Goal: Information Seeking & Learning: Learn about a topic

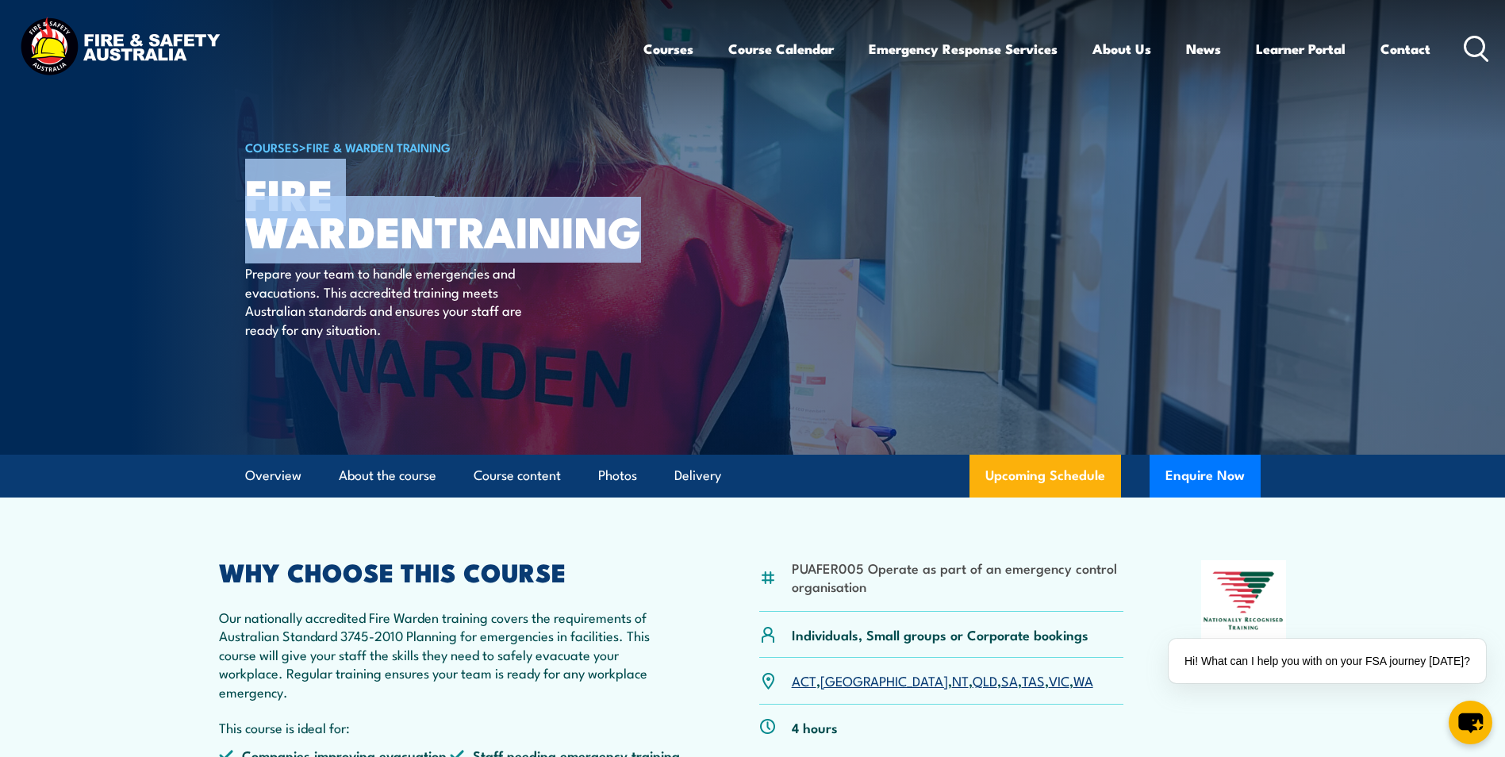
drag, startPoint x: 251, startPoint y: 193, endPoint x: 454, endPoint y: 232, distance: 206.8
click at [454, 232] on h1 "Fire Warden TRAINING" at bounding box center [441, 212] width 392 height 74
copy h1 "Fire Warden TRAINING"
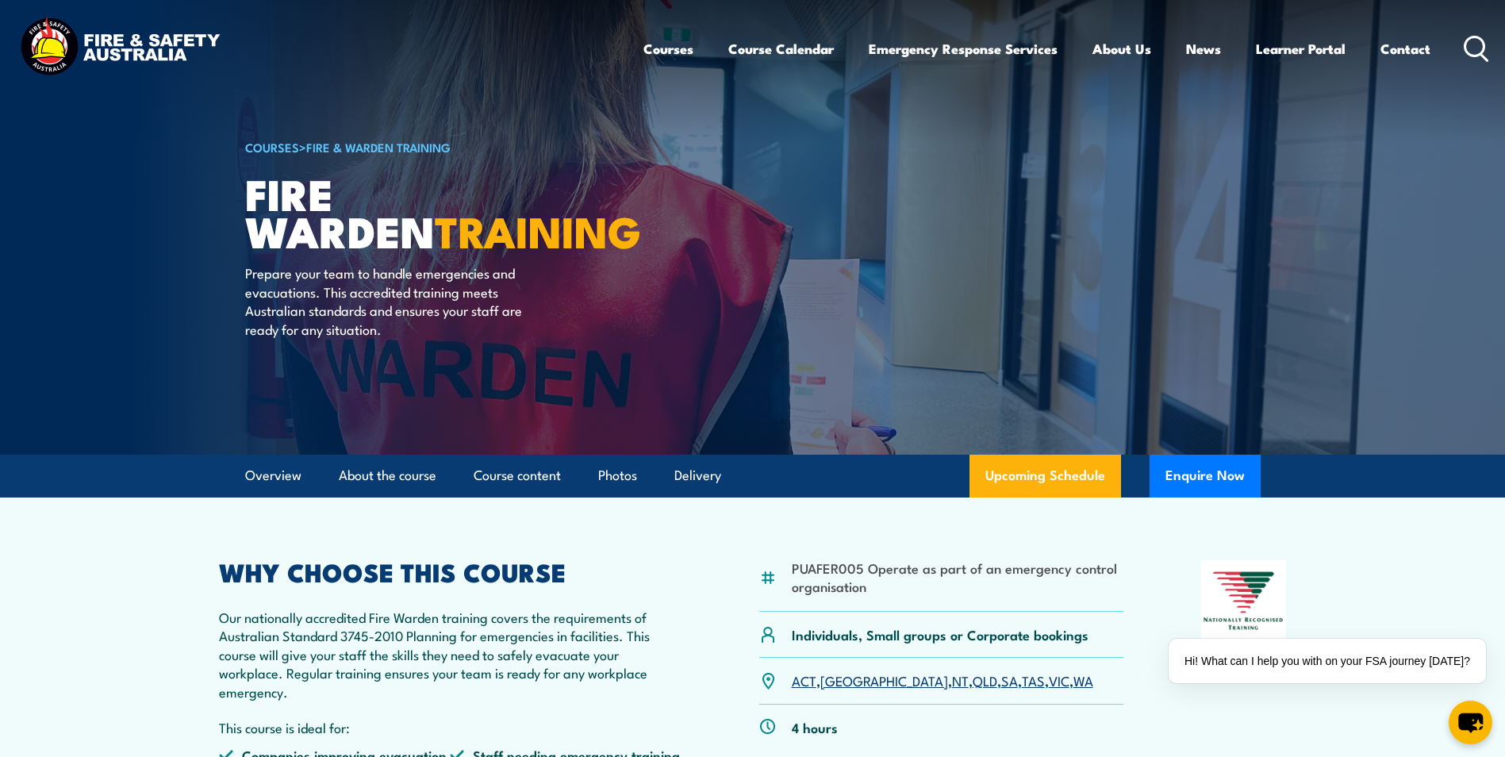
click at [630, 613] on p "Our nationally accredited Fire Warden training covers the requirements of Austr…" at bounding box center [450, 654] width 463 height 93
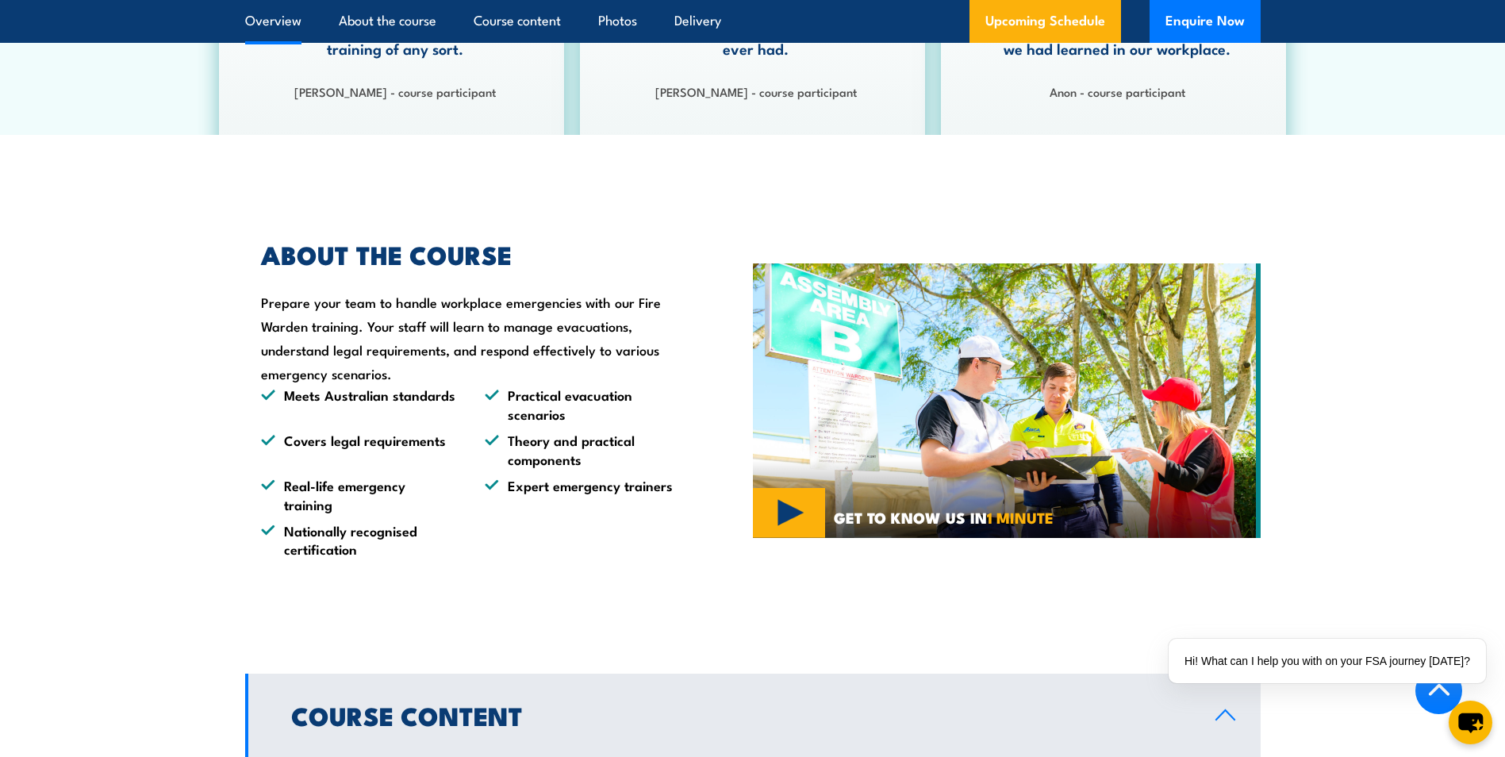
scroll to position [794, 0]
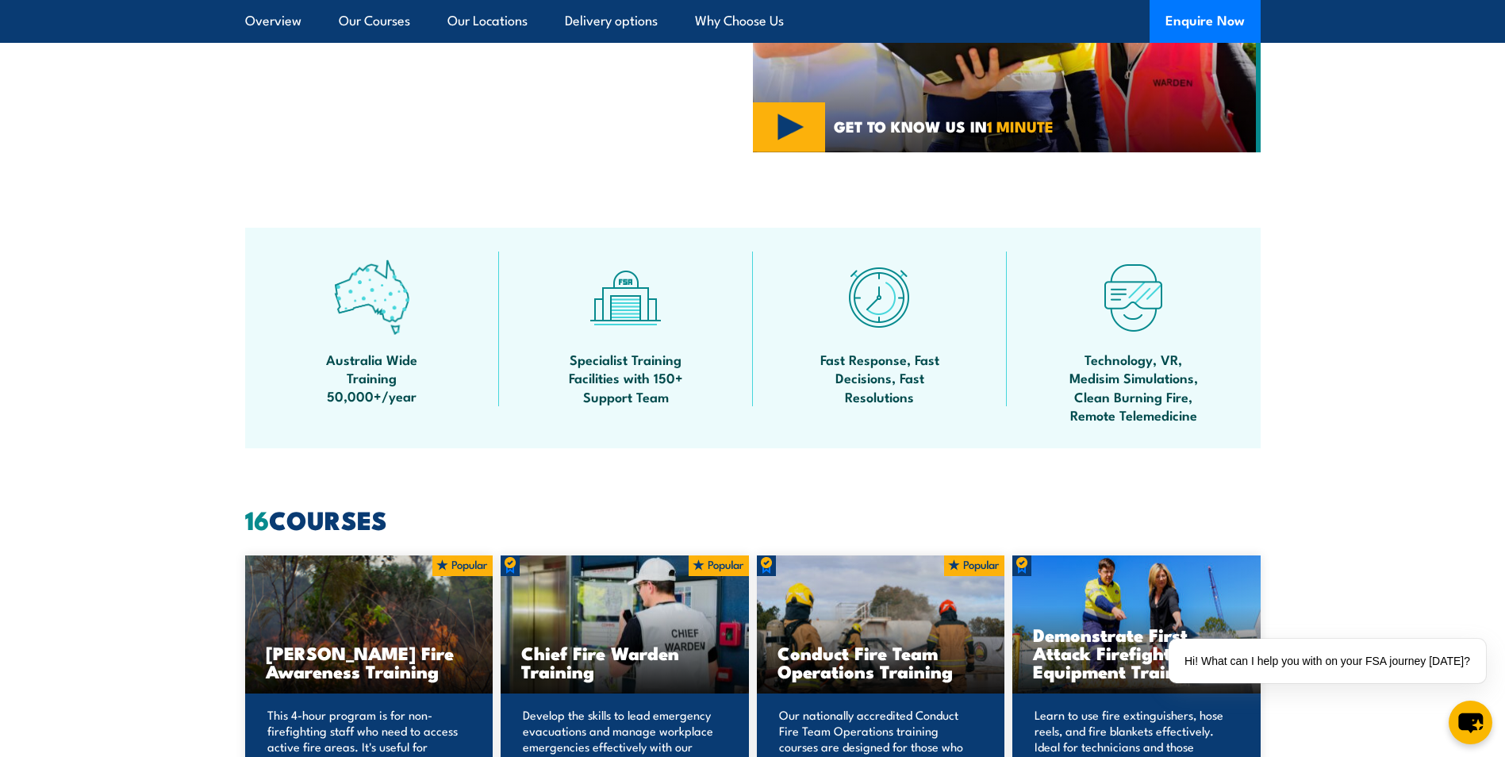
scroll to position [1270, 0]
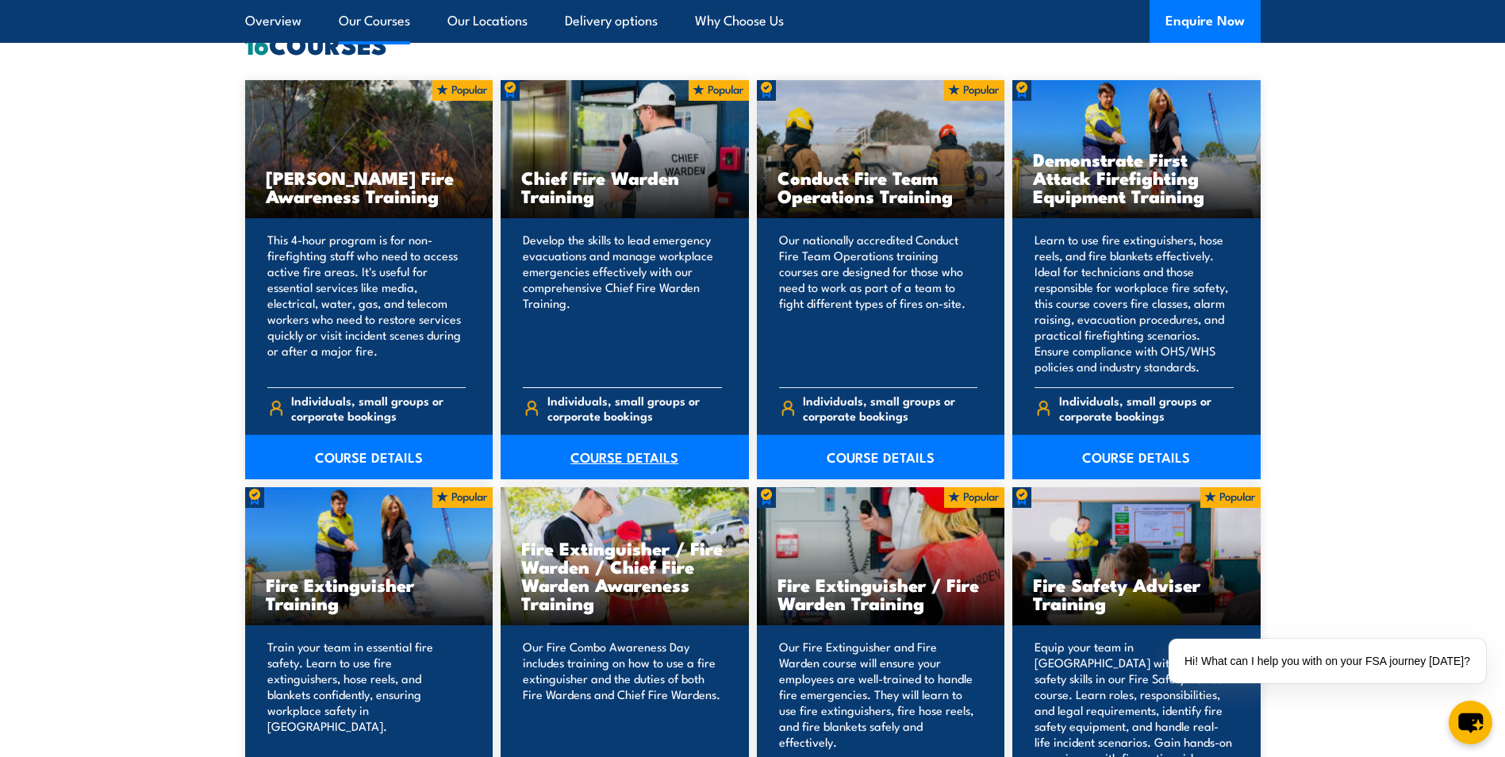
click at [620, 453] on link "COURSE DETAILS" at bounding box center [625, 457] width 248 height 44
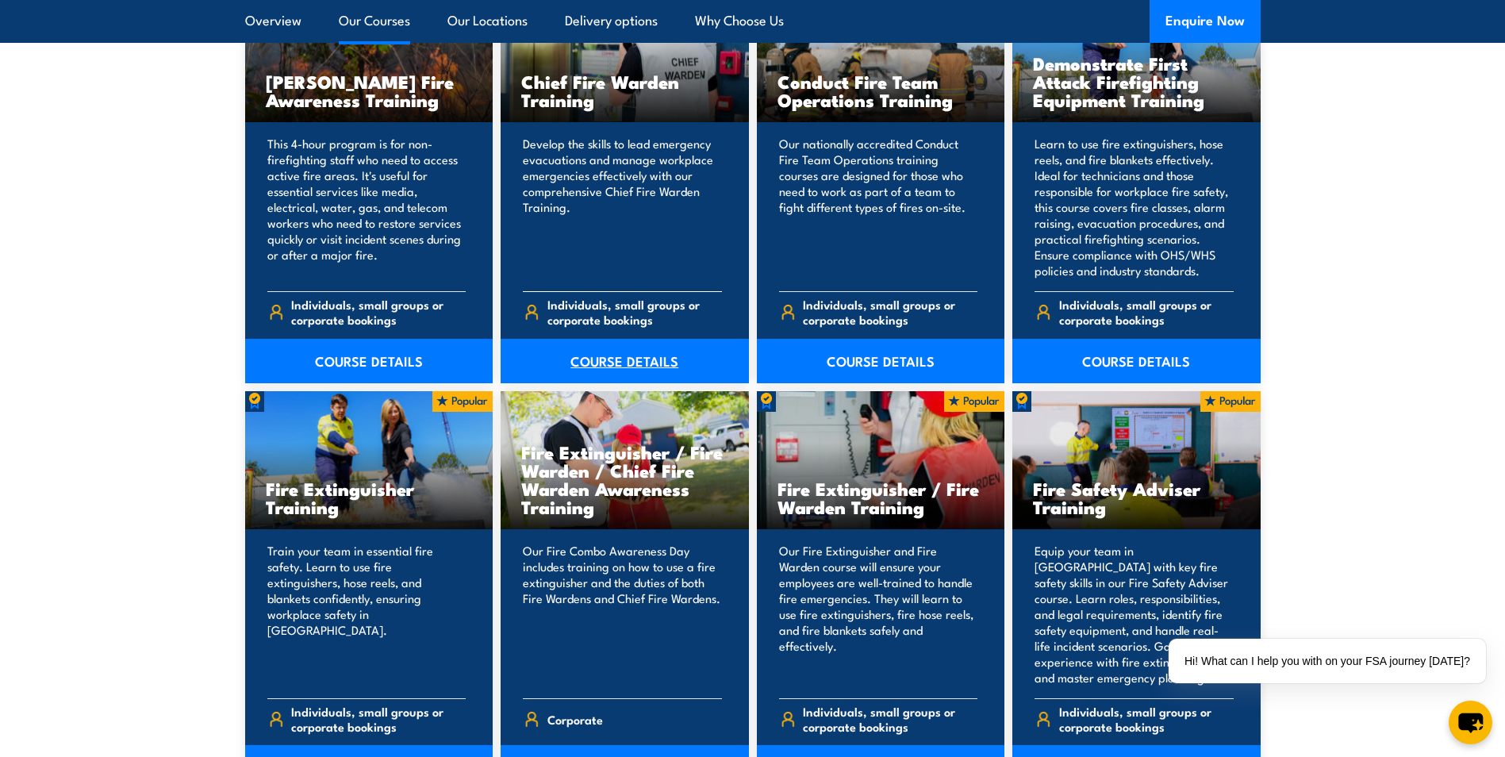
scroll to position [1428, 0]
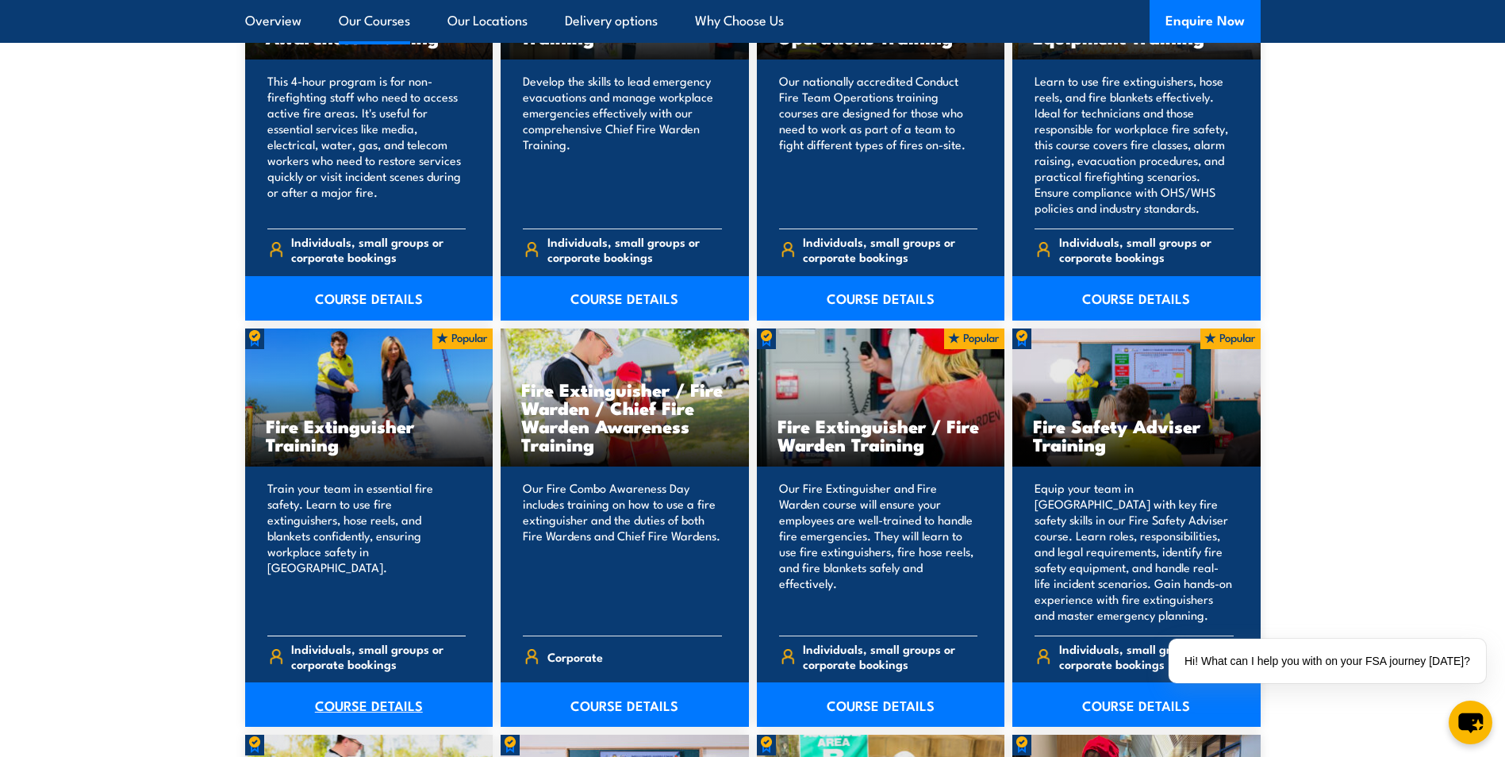
click at [383, 703] on link "COURSE DETAILS" at bounding box center [369, 704] width 248 height 44
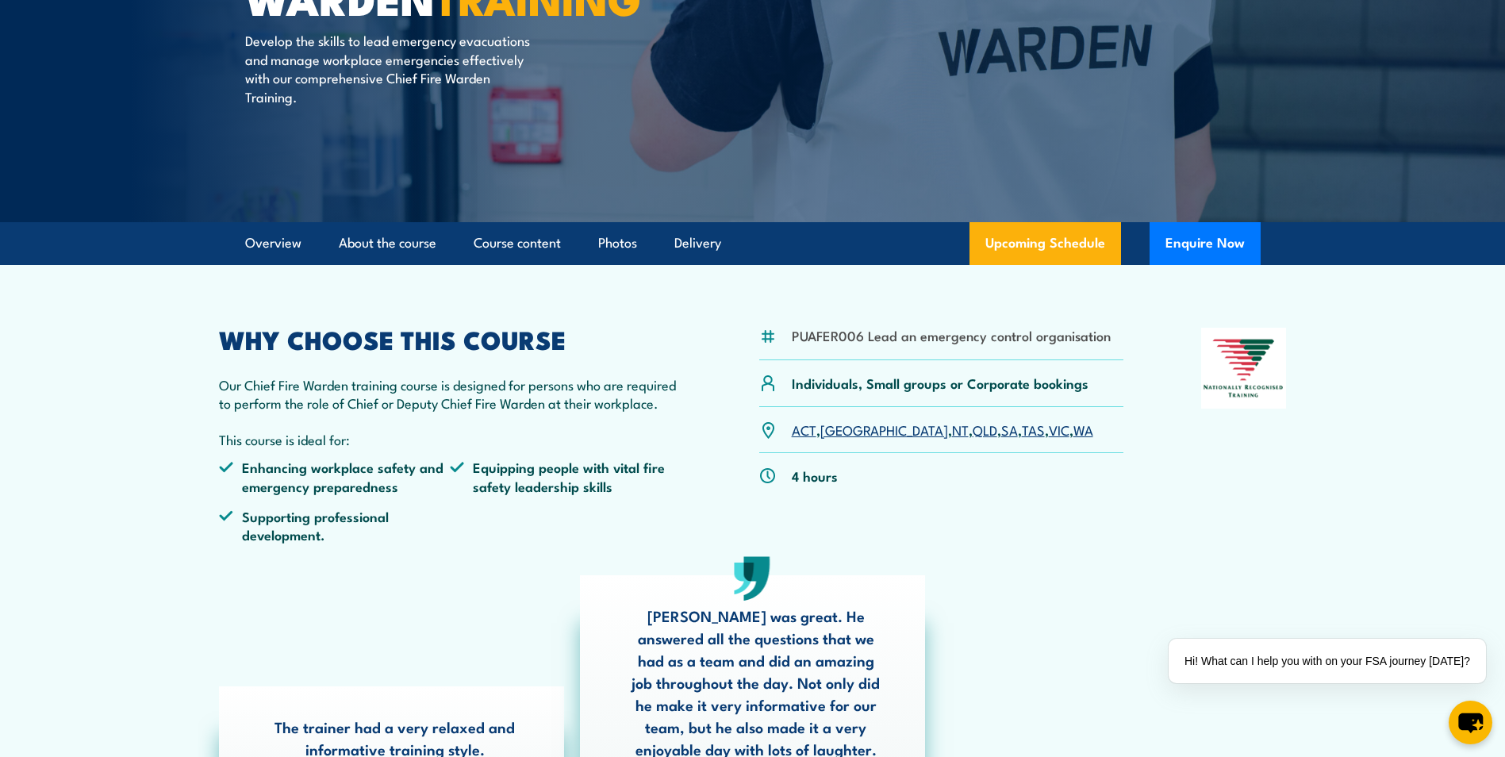
scroll to position [238, 0]
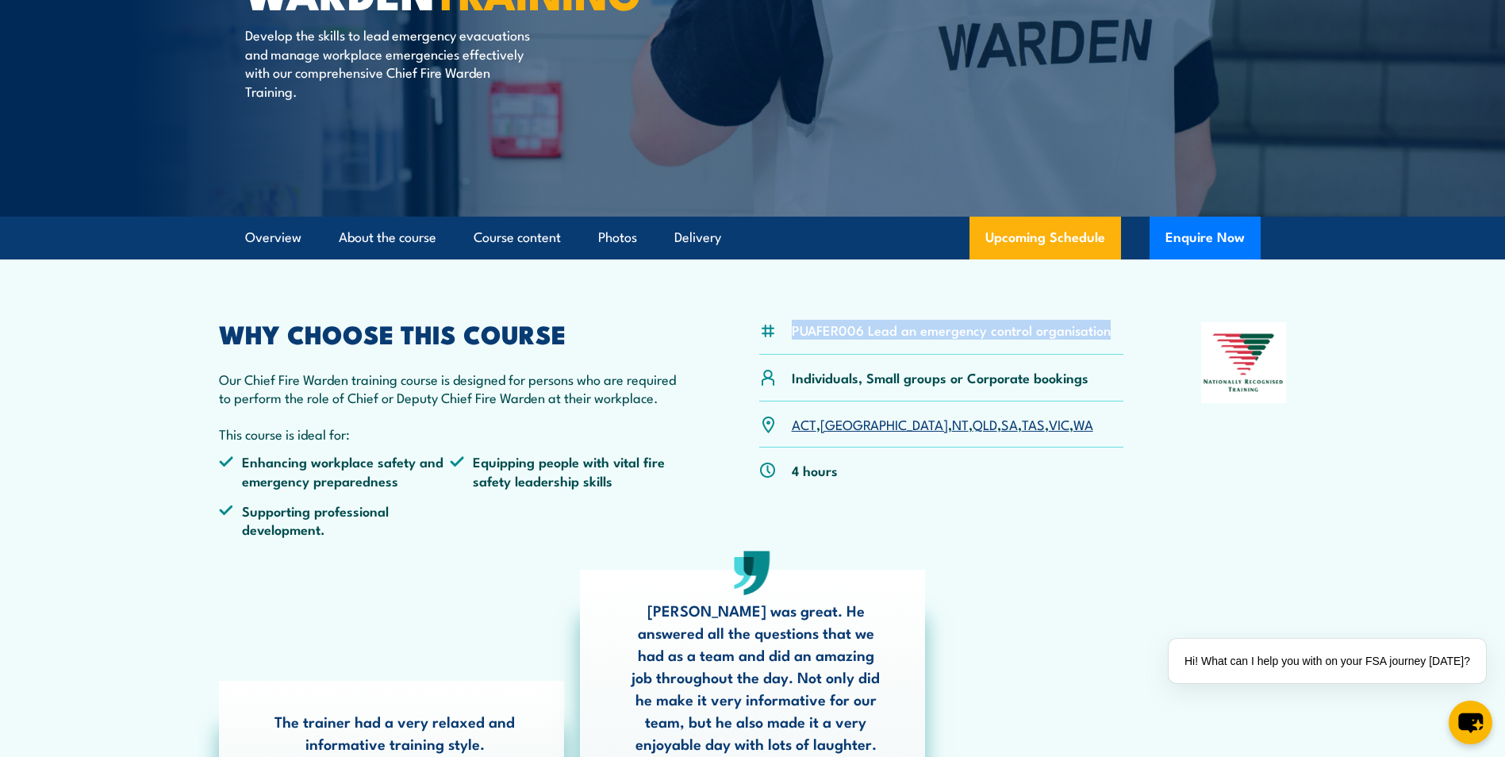
drag, startPoint x: 793, startPoint y: 331, endPoint x: 1104, endPoint y: 332, distance: 311.1
click at [1104, 332] on li "PUAFER006 Lead an emergency control organisation" at bounding box center [951, 330] width 319 height 18
click at [993, 556] on article "PUAFER006 Lead an emergency control organisation Individuals, Small groups or C…" at bounding box center [753, 545] width 1111 height 571
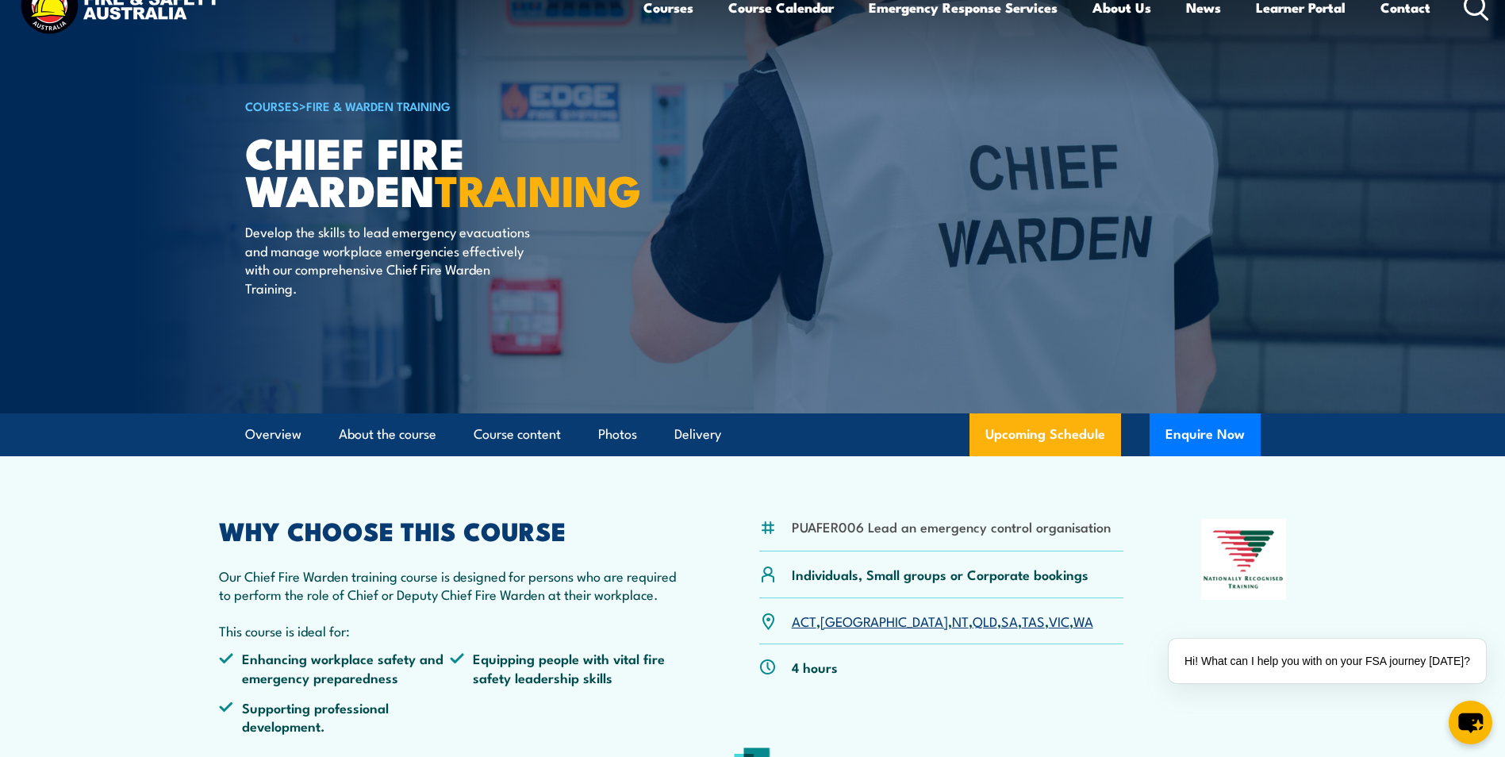
scroll to position [0, 0]
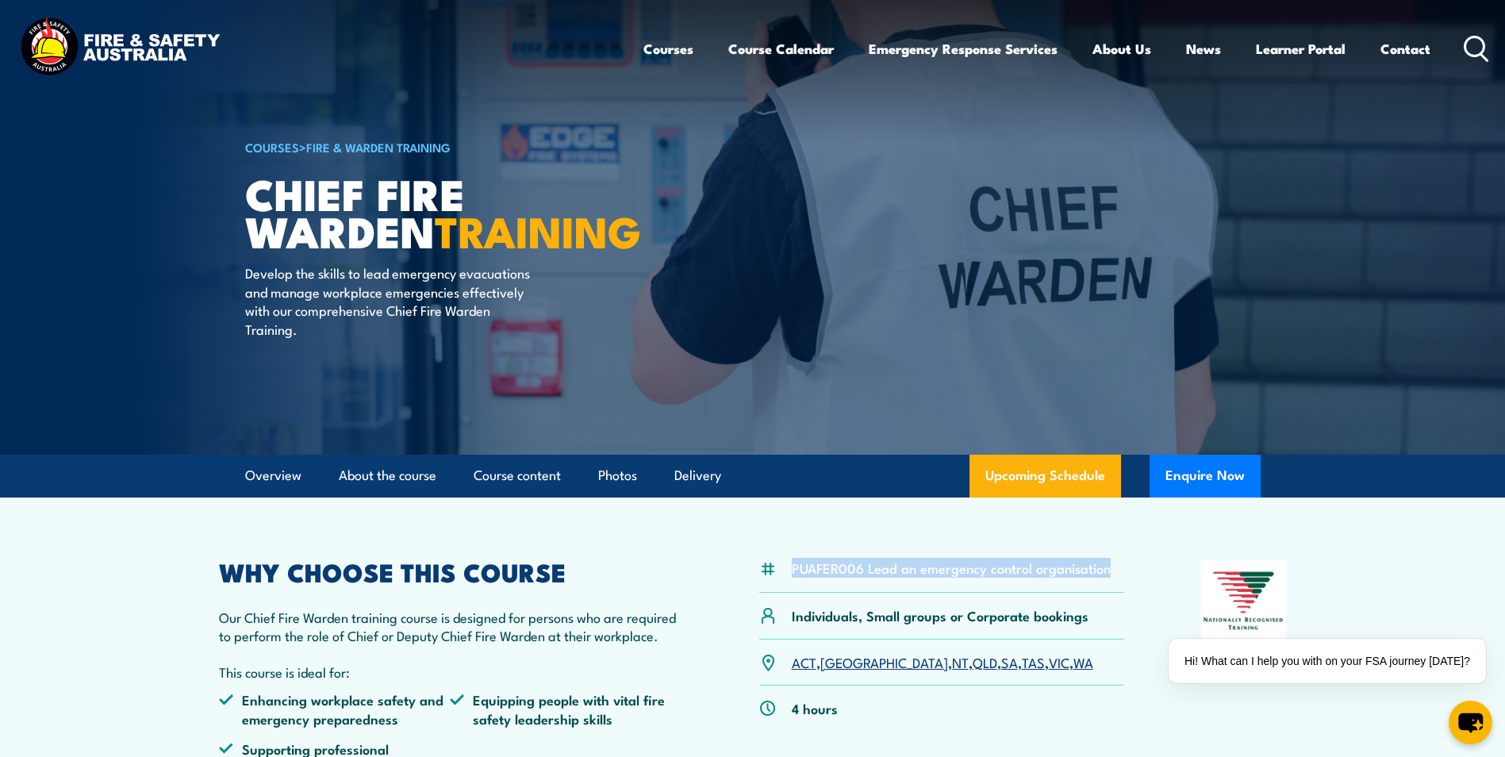
drag, startPoint x: 794, startPoint y: 569, endPoint x: 1109, endPoint y: 567, distance: 315.1
click at [1109, 567] on div "PUAFER006 Lead an emergency control organisation" at bounding box center [941, 576] width 365 height 33
copy li "PUAFER006 Lead an emergency control organisation"
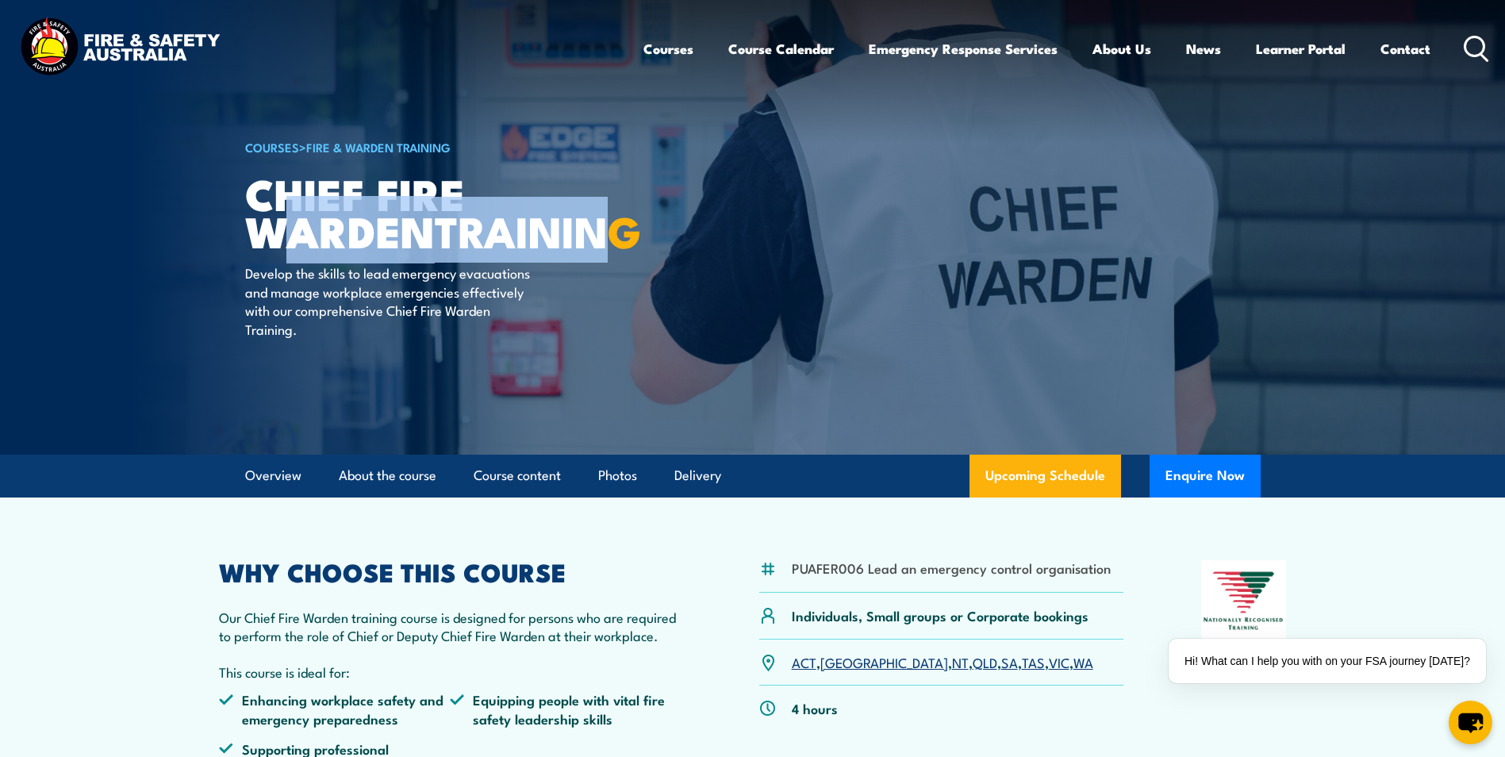
drag, startPoint x: 433, startPoint y: 248, endPoint x: 269, endPoint y: 229, distance: 164.6
click at [269, 229] on h1 "Chief Fire Warden TRAINING" at bounding box center [441, 212] width 392 height 74
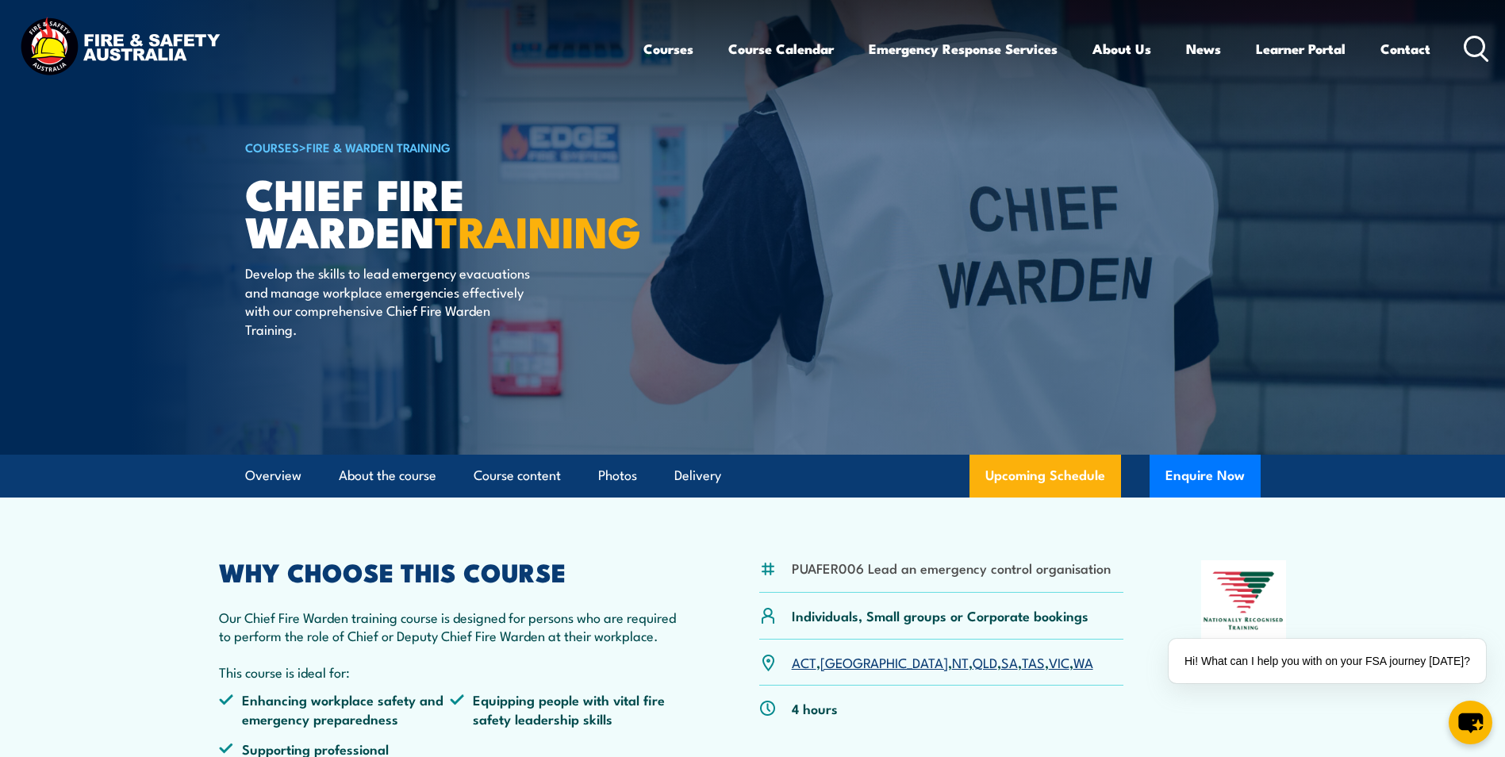
drag, startPoint x: 269, startPoint y: 229, endPoint x: 246, endPoint y: 200, distance: 36.7
click at [246, 200] on h1 "Chief Fire Warden TRAINING" at bounding box center [441, 212] width 392 height 74
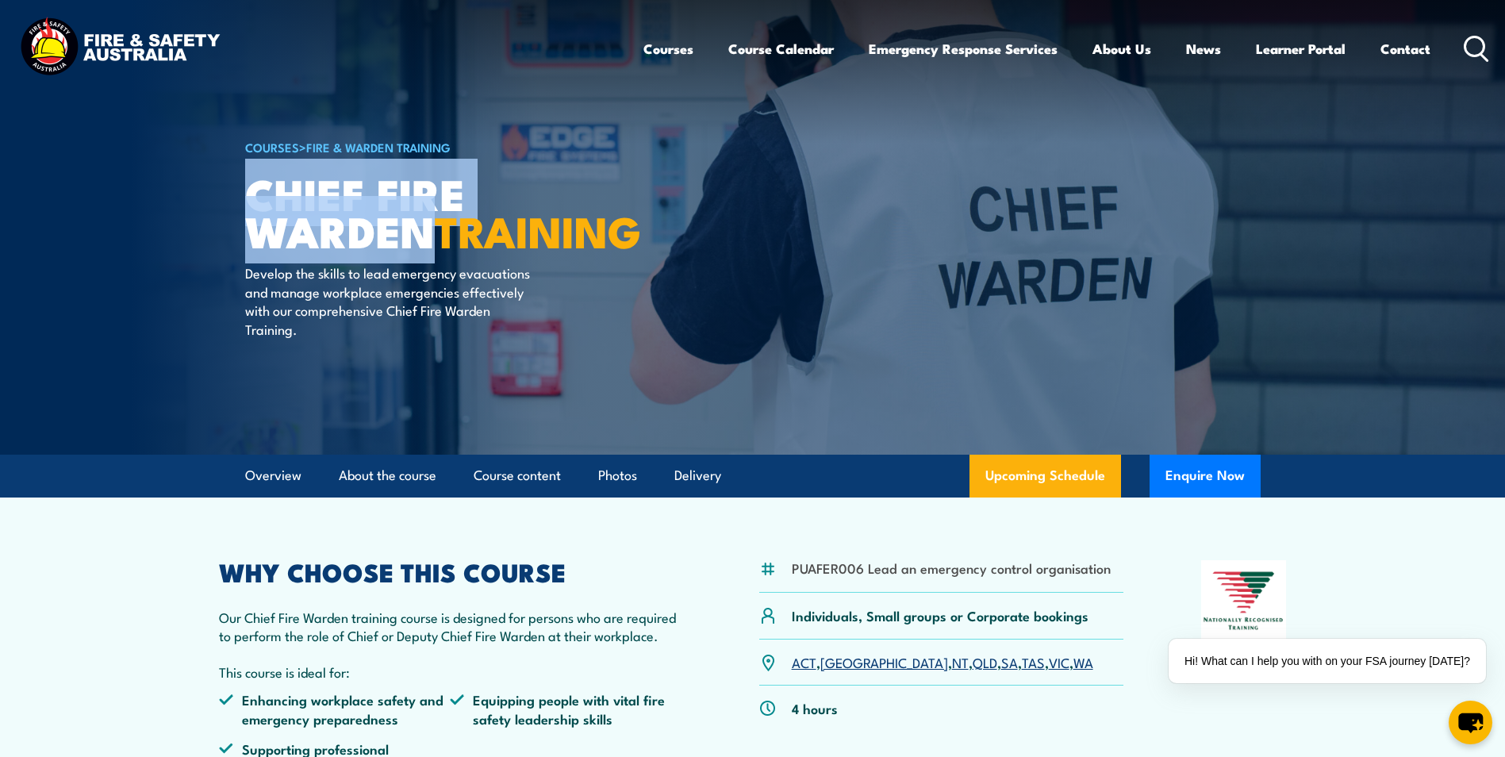
drag, startPoint x: 250, startPoint y: 195, endPoint x: 434, endPoint y: 229, distance: 187.3
click at [434, 229] on h1 "Chief Fire Warden TRAINING" at bounding box center [441, 212] width 392 height 74
copy h1 "Chief Fire Warden"
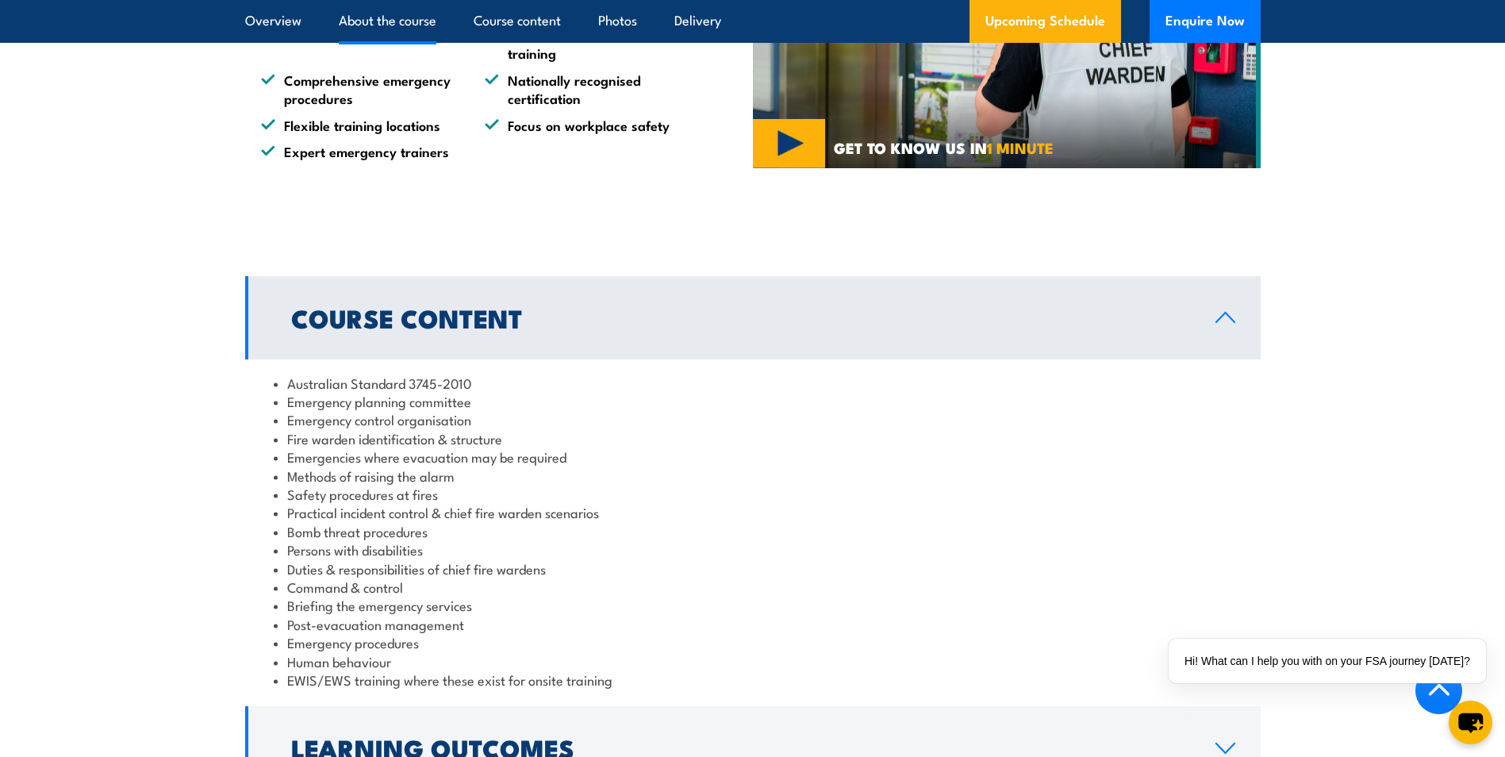
scroll to position [1508, 0]
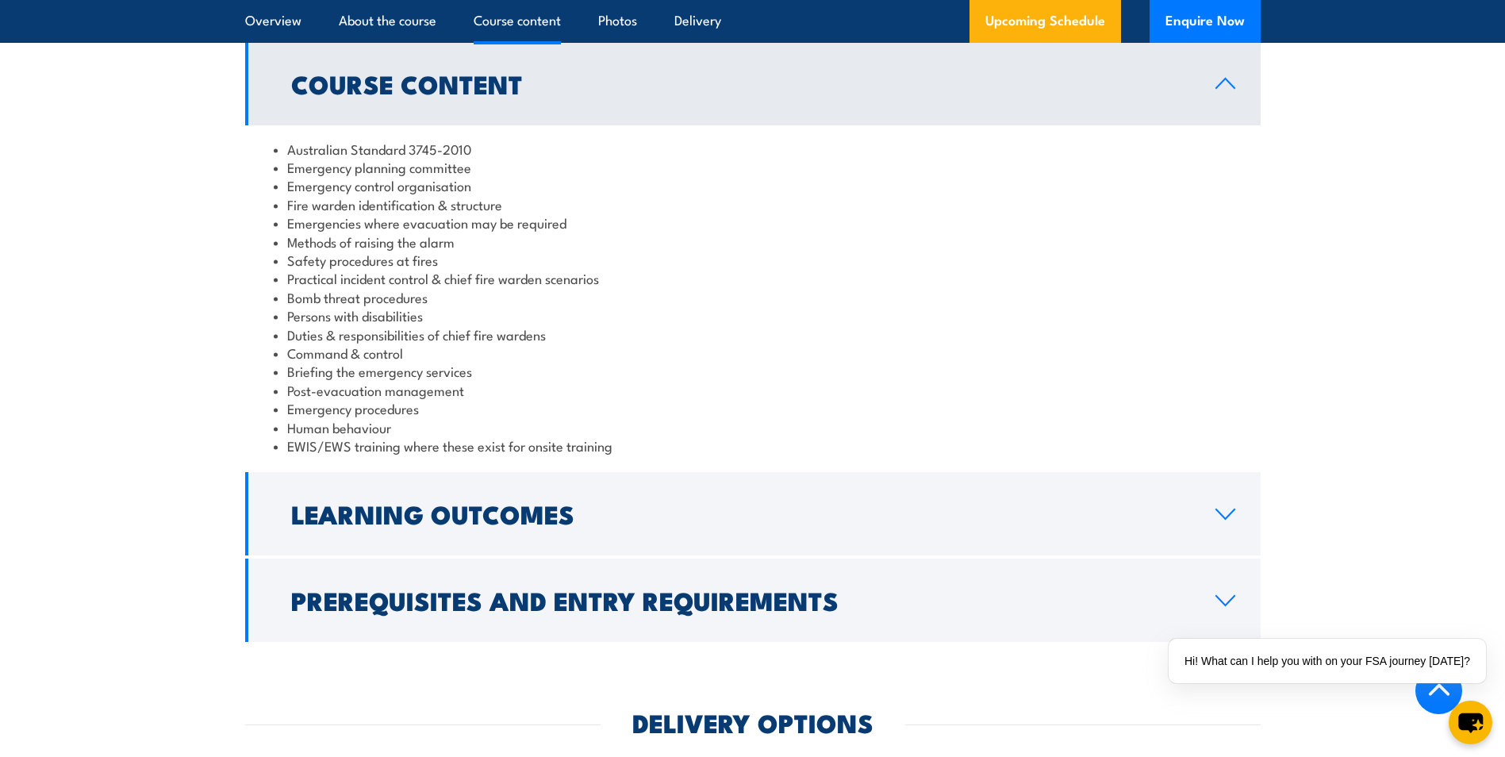
click at [485, 309] on li "Persons with disabilities" at bounding box center [753, 315] width 959 height 18
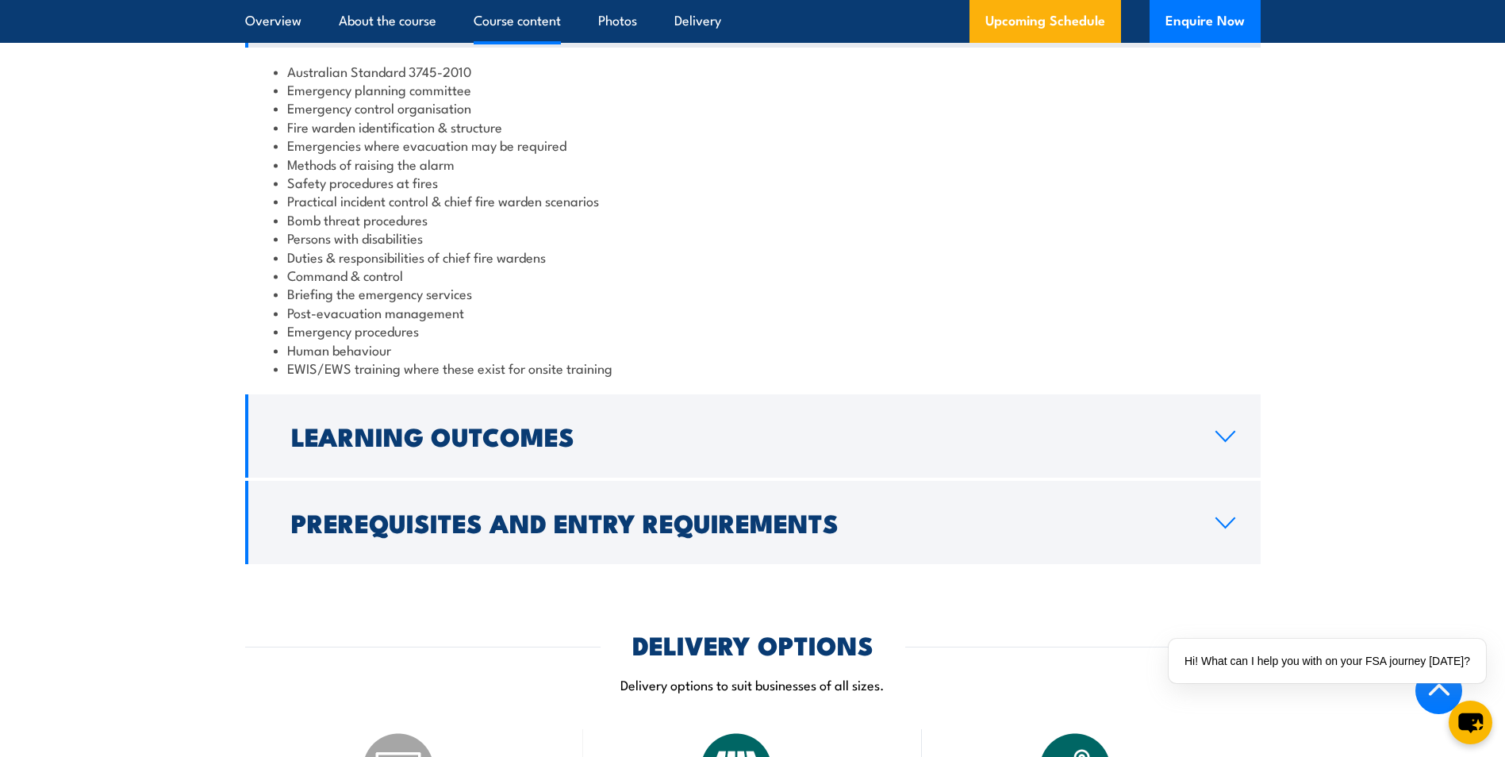
scroll to position [1587, 0]
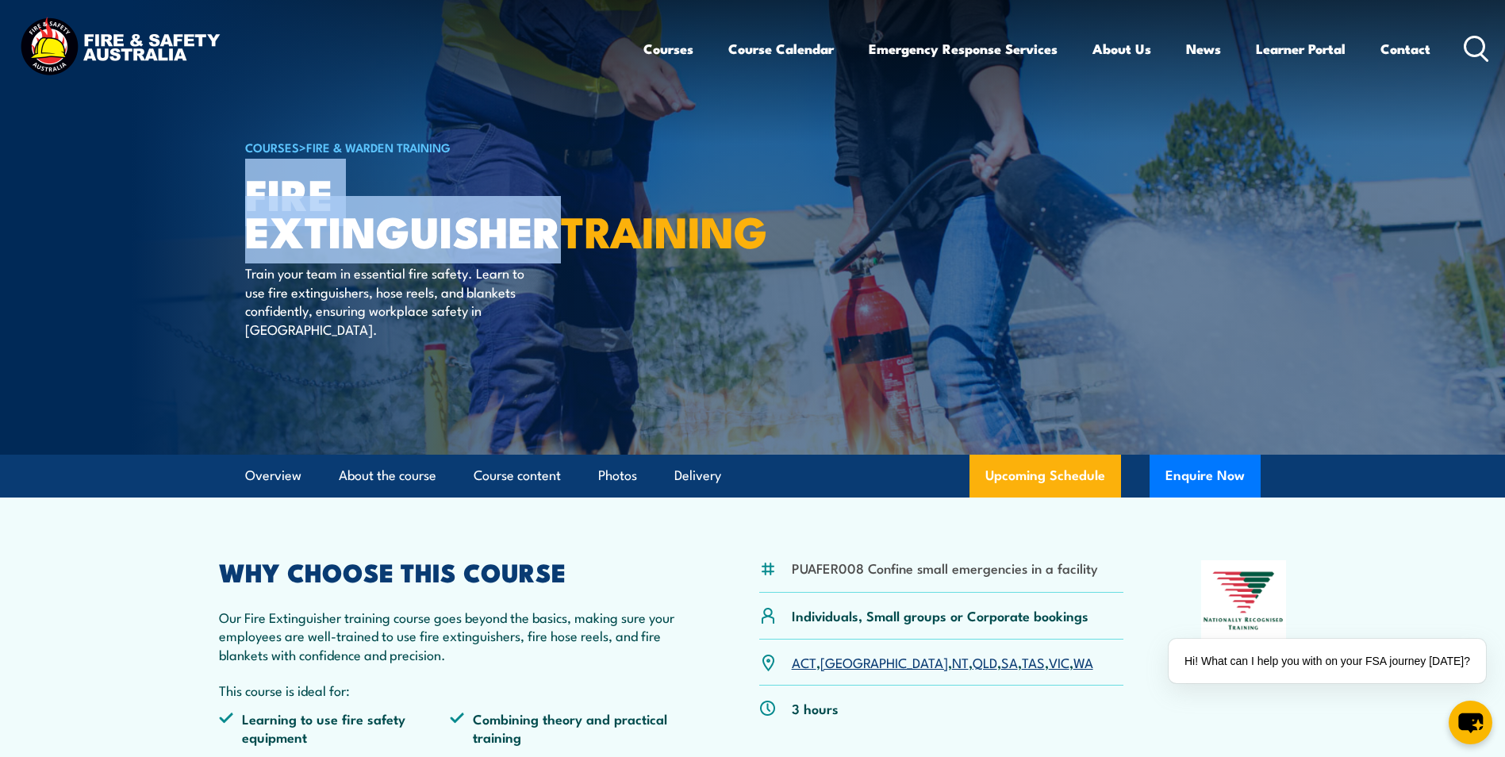
drag, startPoint x: 556, startPoint y: 231, endPoint x: 247, endPoint y: 198, distance: 311.2
click at [247, 198] on h1 "Fire Extinguisher TRAINING" at bounding box center [441, 212] width 392 height 74
copy h1 "Fire Extinguisher"
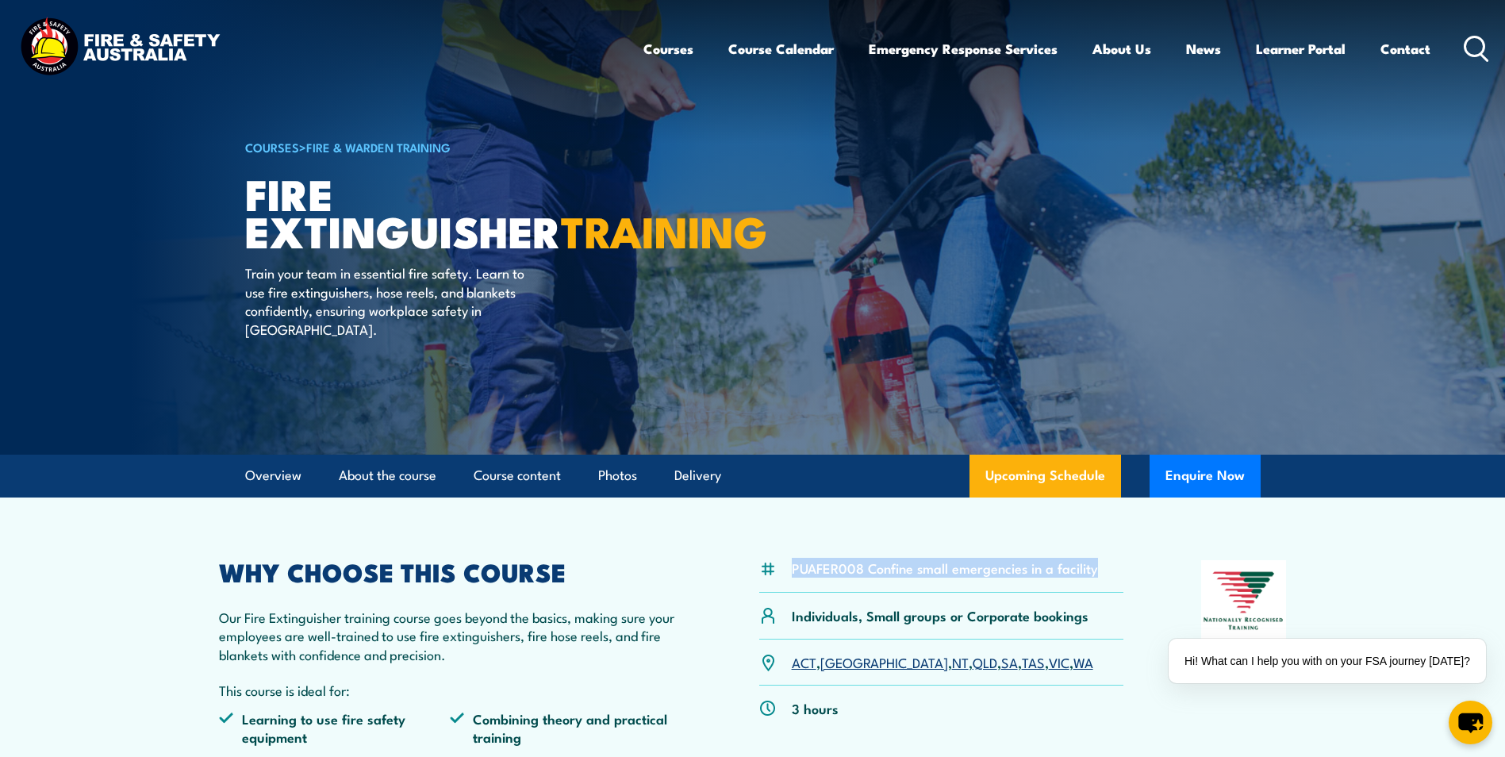
drag, startPoint x: 794, startPoint y: 568, endPoint x: 1094, endPoint y: 572, distance: 300.0
click at [1094, 572] on li "PUAFER008 Confine small emergencies in a facility" at bounding box center [945, 568] width 306 height 18
copy li "PUAFER008 Confine small emergencies in a facility"
drag, startPoint x: 834, startPoint y: 714, endPoint x: 795, endPoint y: 711, distance: 39.0
click at [795, 711] on div "3 hours" at bounding box center [941, 708] width 365 height 45
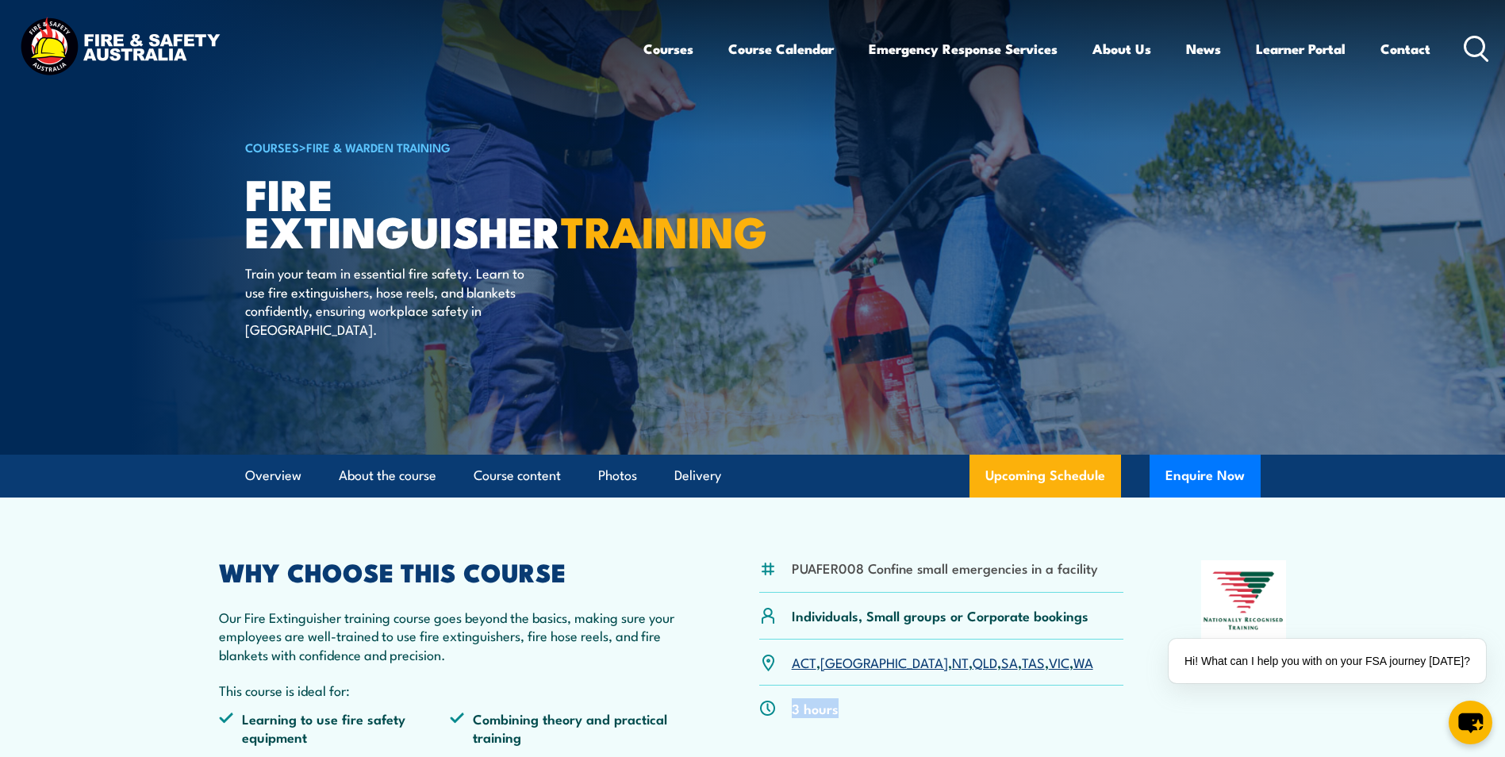
copy p "3 hours"
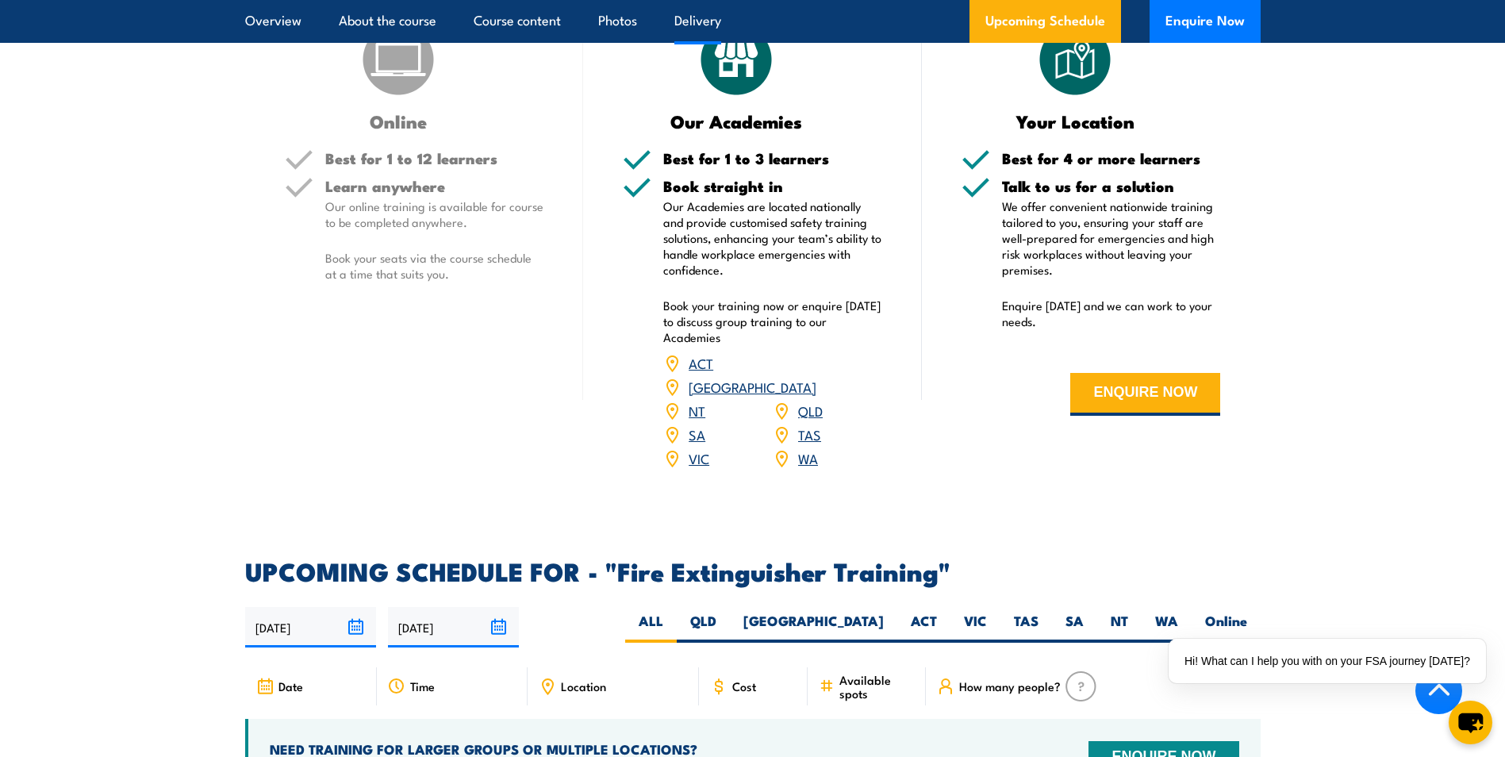
scroll to position [1984, 0]
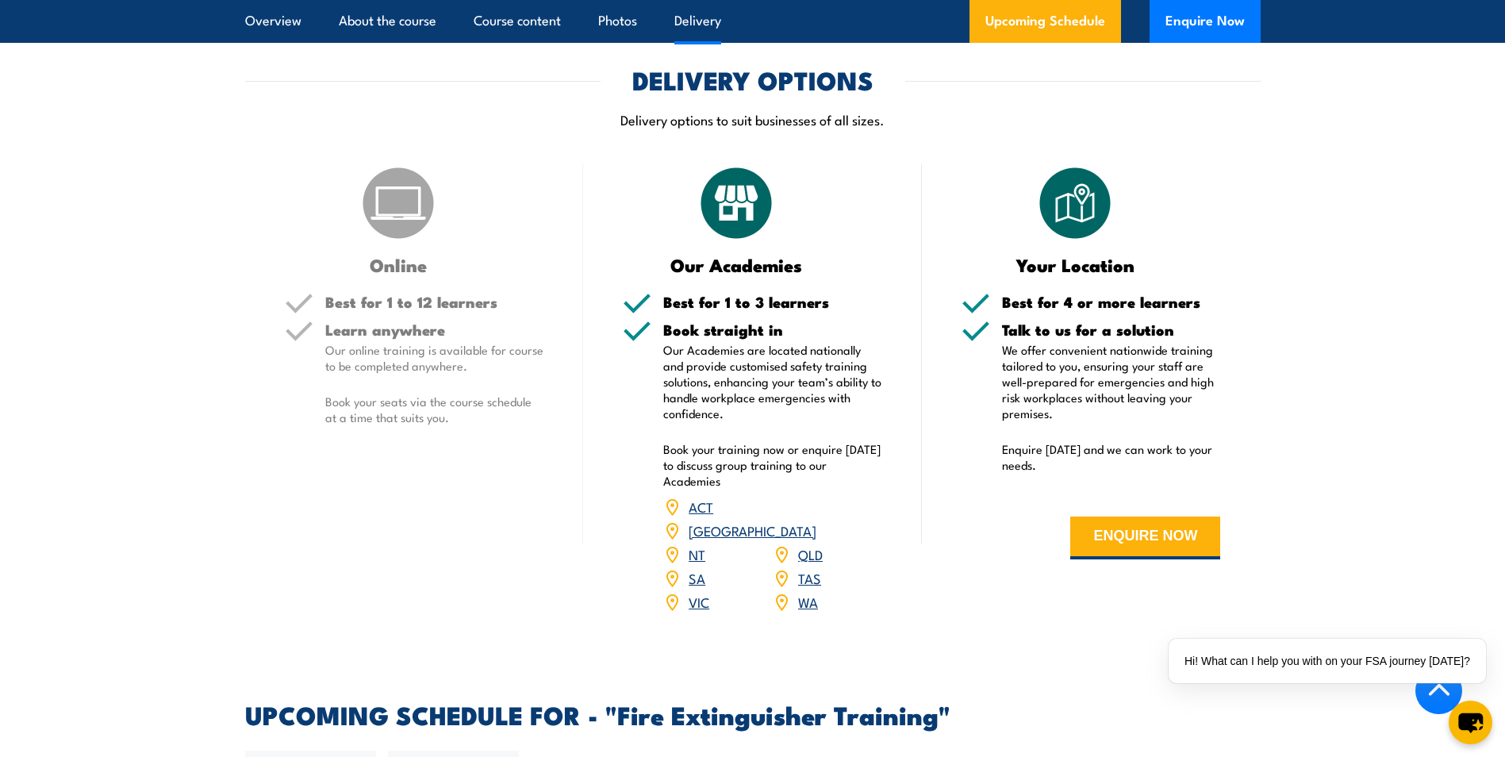
click at [406, 379] on div "Learn anywhere Our online training is available for course to be completed anyw…" at bounding box center [434, 386] width 219 height 129
click at [391, 196] on img at bounding box center [398, 202] width 79 height 79
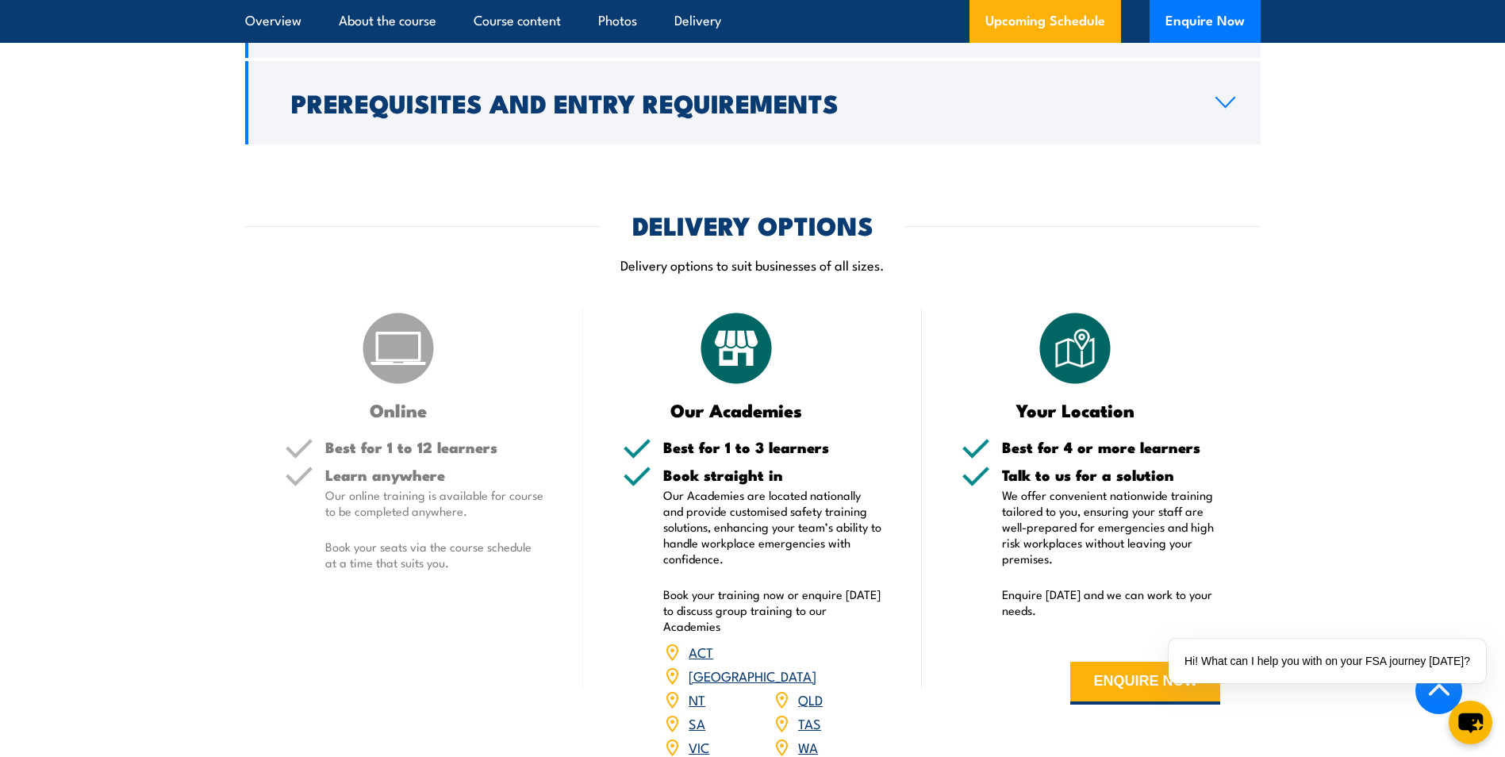
scroll to position [1905, 0]
